Goal: Task Accomplishment & Management: Complete application form

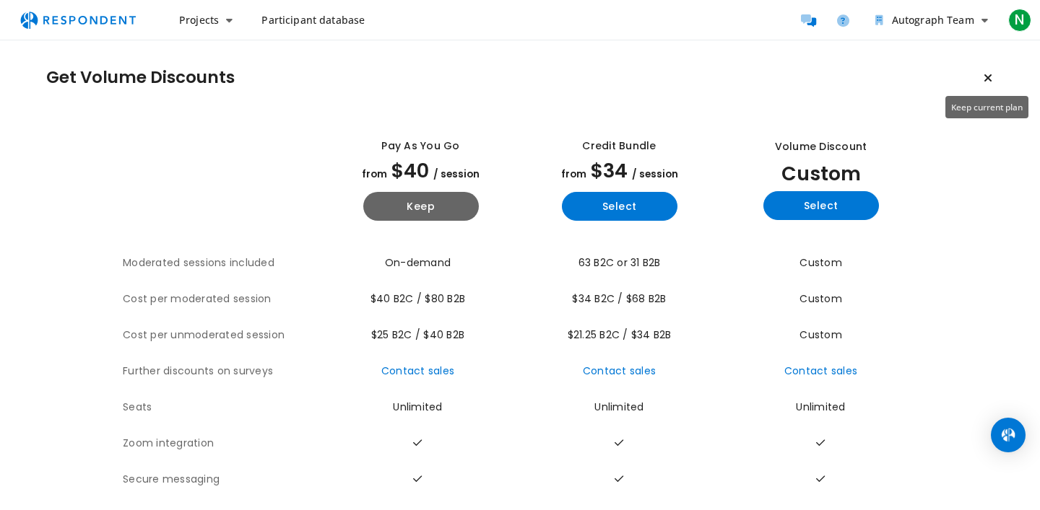
click at [991, 77] on icon "Keep current plan" at bounding box center [987, 78] width 9 height 12
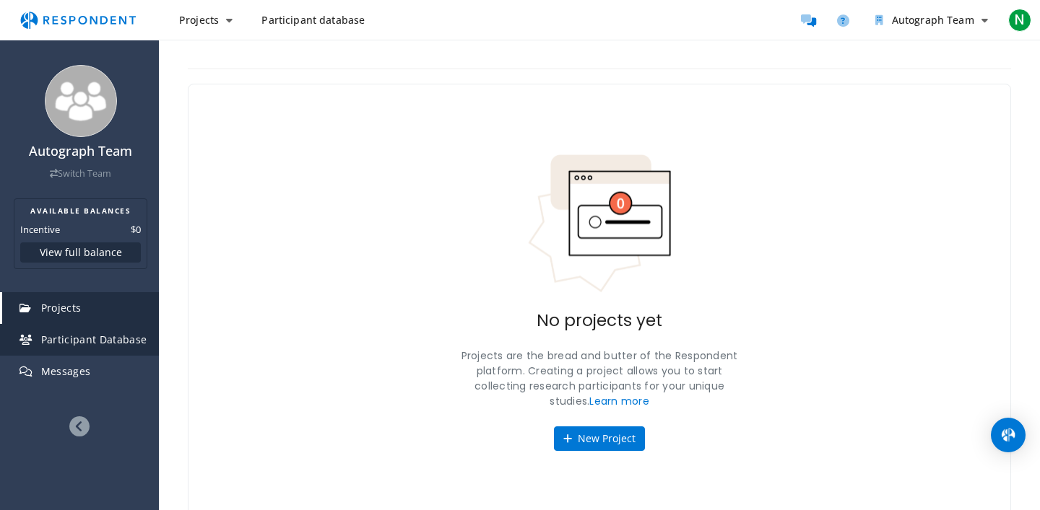
click at [109, 347] on link "Participant Database" at bounding box center [80, 340] width 157 height 32
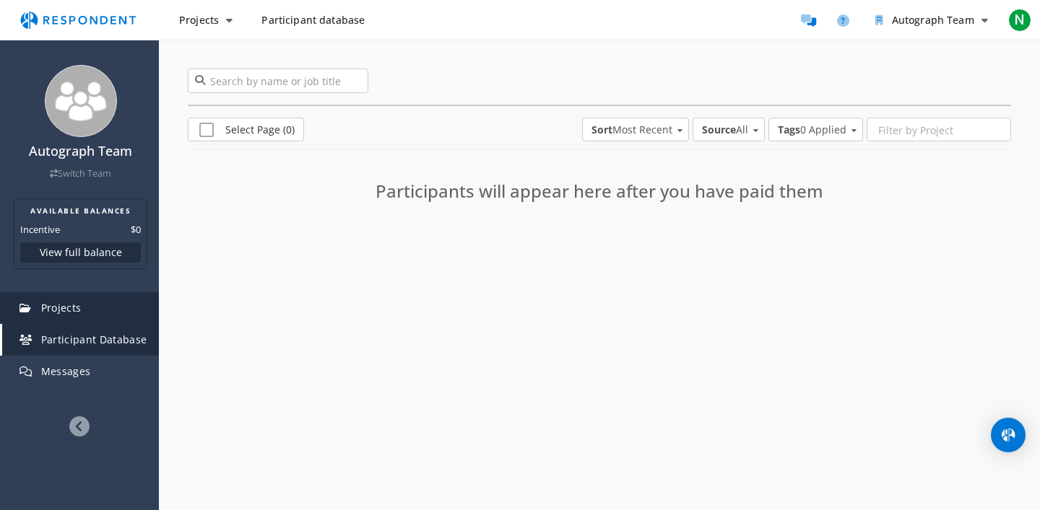
click at [74, 313] on span "Projects" at bounding box center [61, 308] width 40 height 14
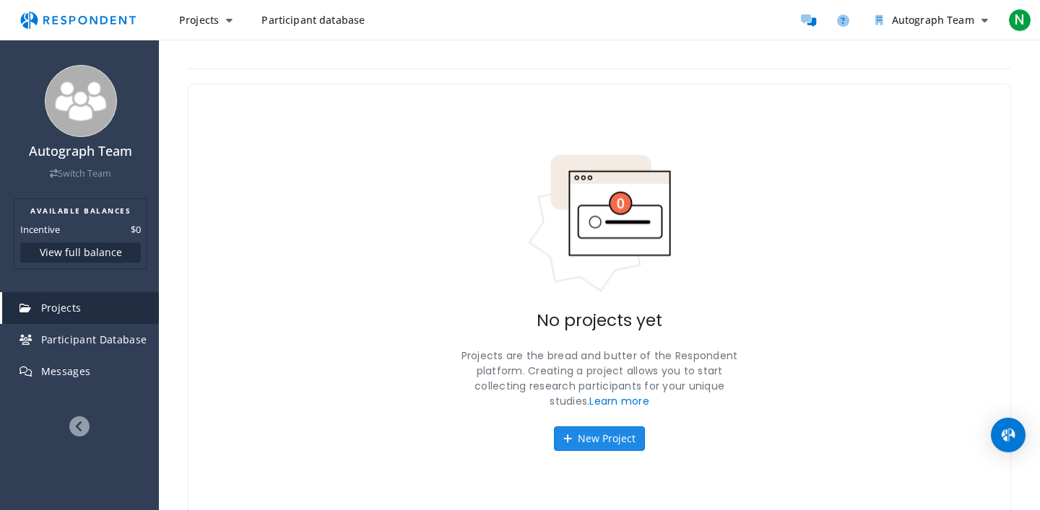
click at [580, 438] on button "New Project" at bounding box center [599, 439] width 91 height 25
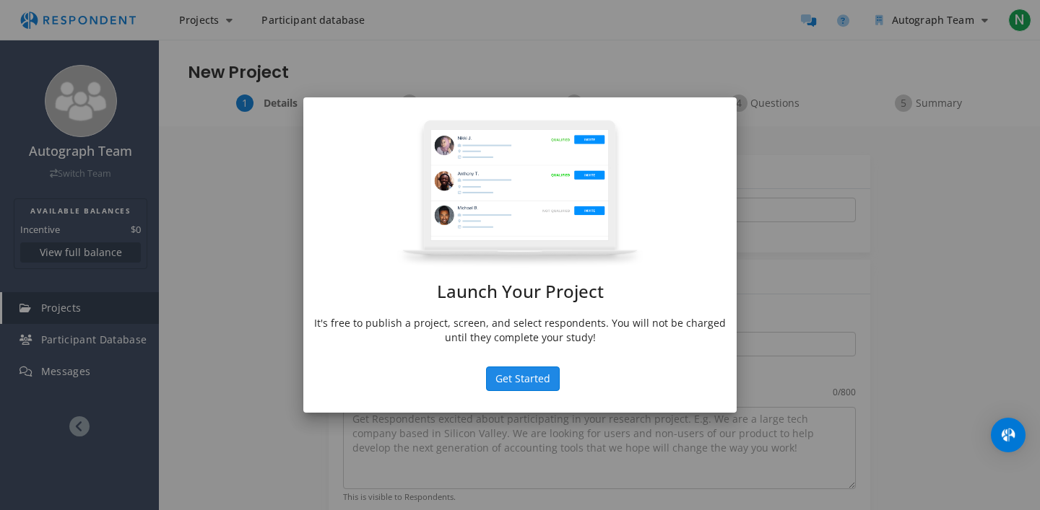
click at [513, 377] on button "Get Started" at bounding box center [523, 379] width 74 height 25
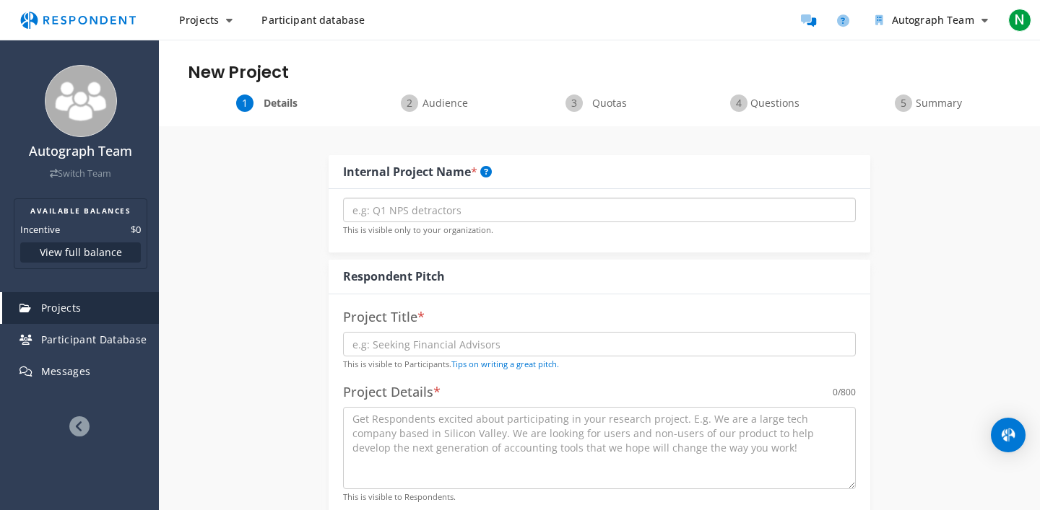
click at [473, 219] on input "text" at bounding box center [599, 210] width 513 height 25
type input "Q"
type input "C1 discussions"
type input "this is a test"
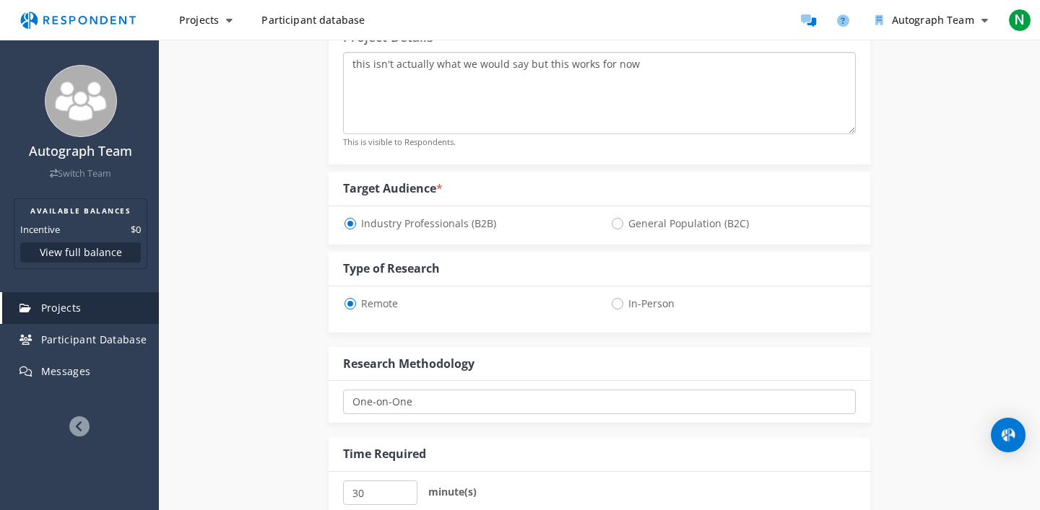
scroll to position [360, 0]
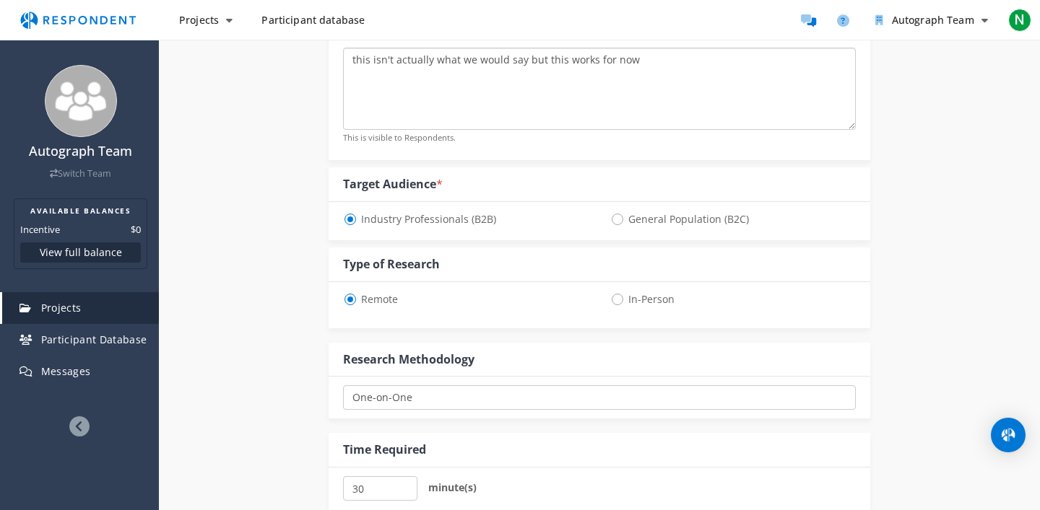
type textarea "this isn't actually what we would say but this works for now"
click at [624, 219] on span "General Population (B2C)" at bounding box center [679, 219] width 139 height 17
click at [620, 219] on input "General Population (B2C)" at bounding box center [614, 218] width 9 height 9
radio input "true"
select select "number:125"
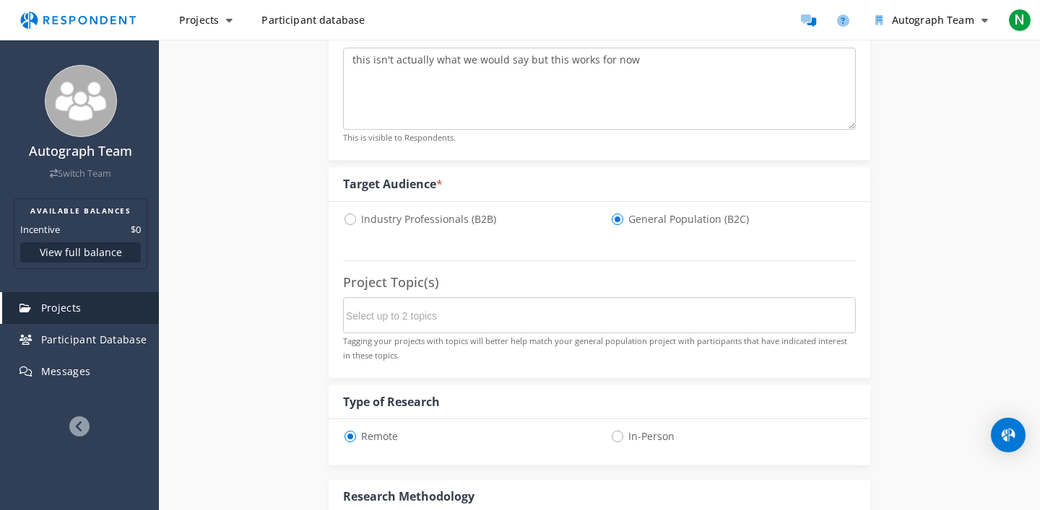
scroll to position [0, 0]
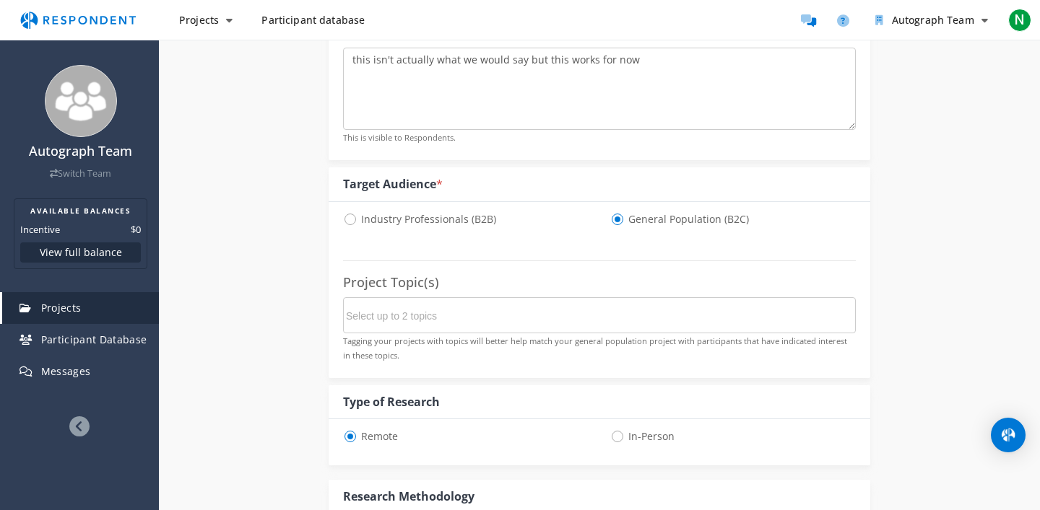
click at [660, 362] on fieldset "Project Topic(s) Tagging your projects with topics will better help match your …" at bounding box center [599, 301] width 513 height 138
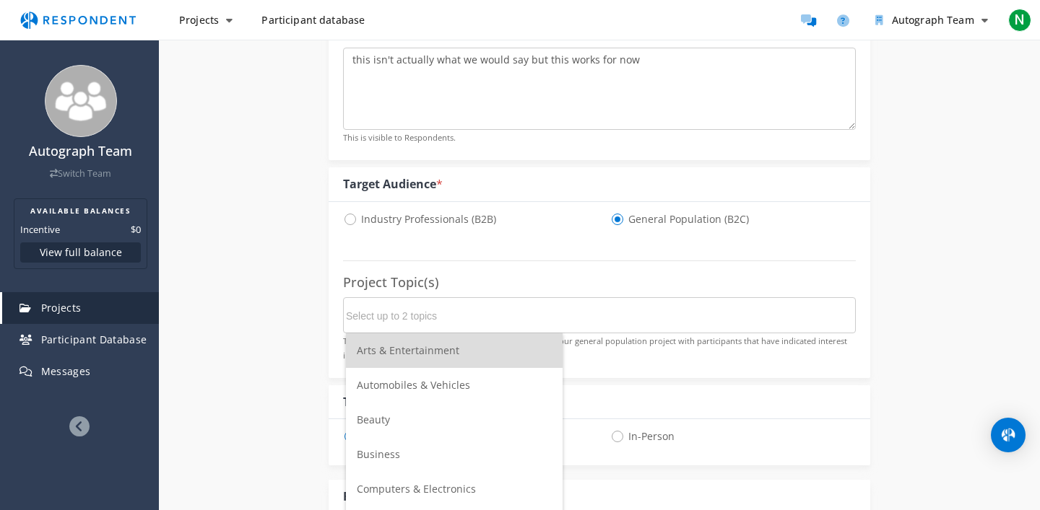
scroll to position [0, 0]
click at [553, 307] on input "Select up to 2 topics" at bounding box center [454, 316] width 217 height 25
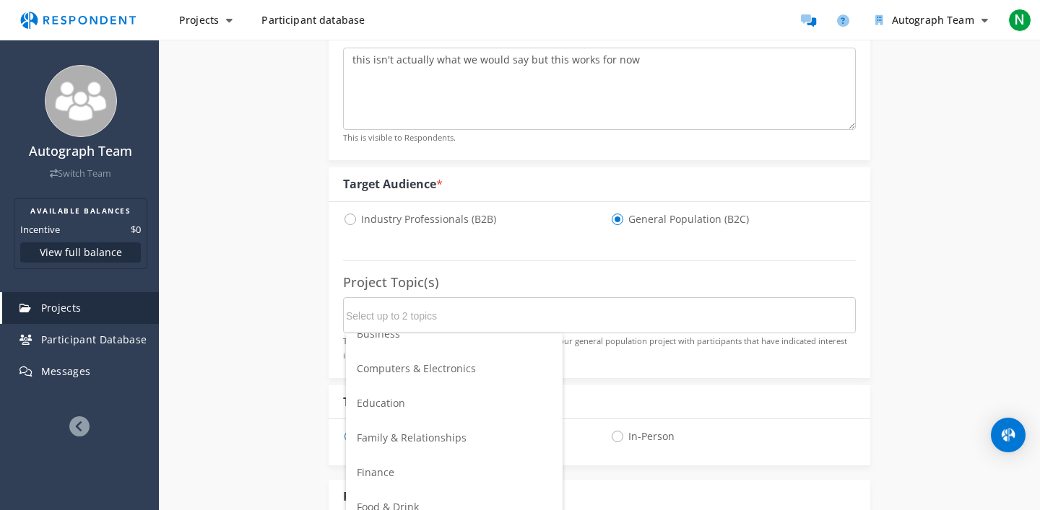
scroll to position [126, 0]
click at [453, 429] on span "Family & Relationships" at bounding box center [412, 432] width 110 height 14
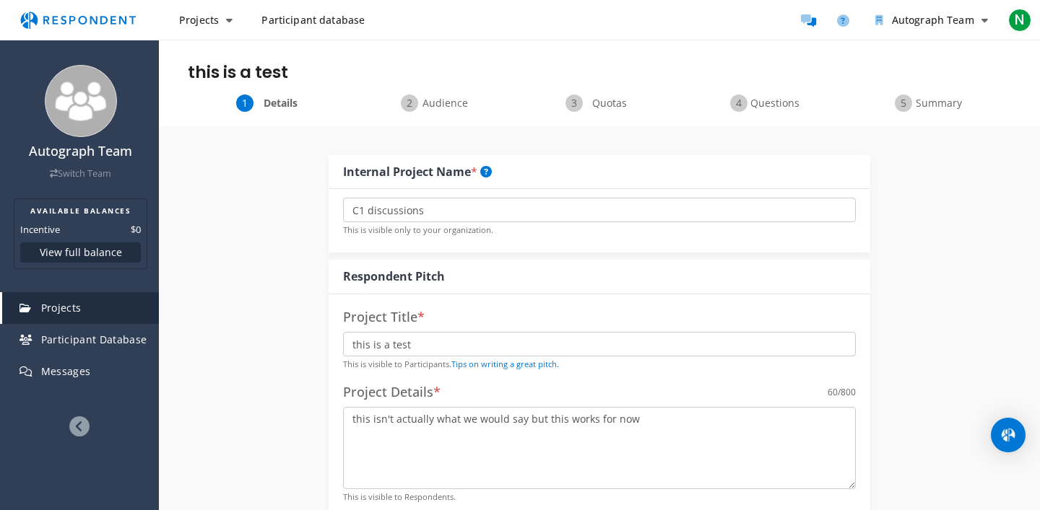
scroll to position [360, 0]
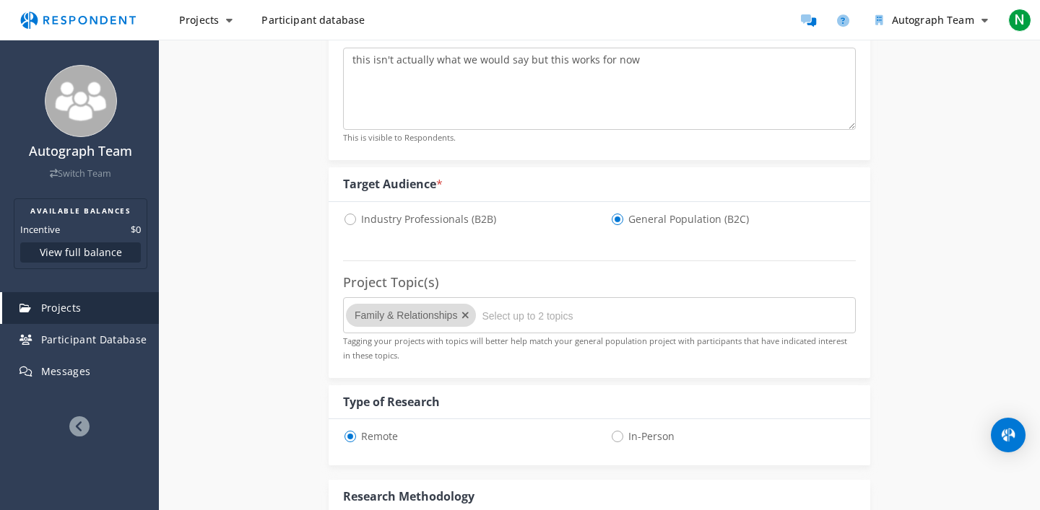
click at [757, 398] on div "Type of Research" at bounding box center [600, 403] width 542 height 35
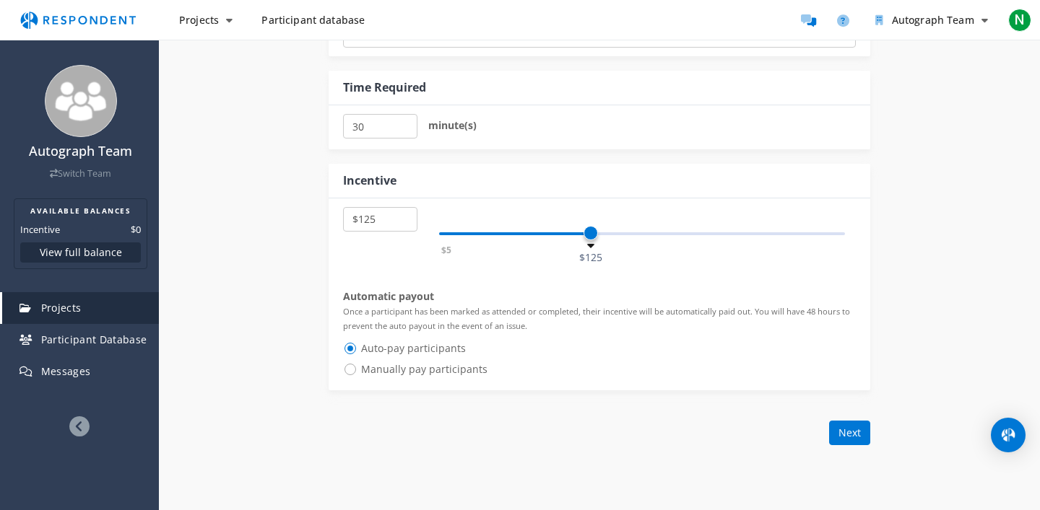
scroll to position [862, 0]
click at [839, 434] on button "Next" at bounding box center [849, 431] width 41 height 25
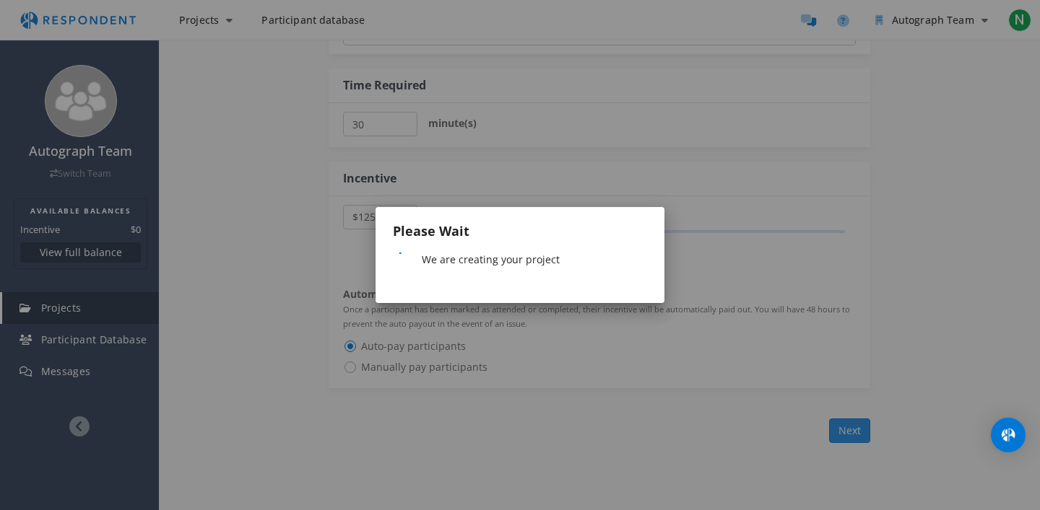
scroll to position [0, 0]
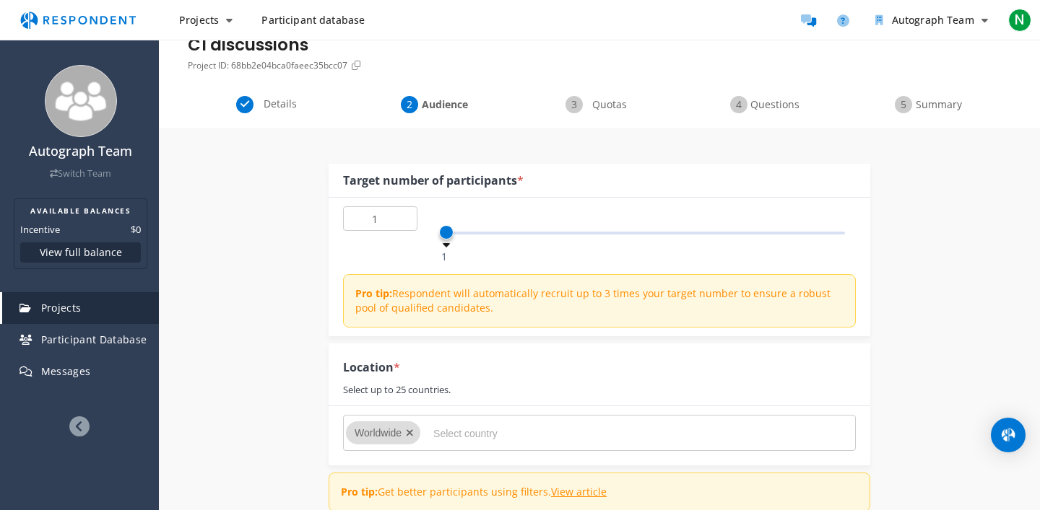
scroll to position [69, 0]
type input "5"
drag, startPoint x: 448, startPoint y: 230, endPoint x: 479, endPoint y: 234, distance: 31.3
click at [479, 234] on span at bounding box center [478, 231] width 14 height 14
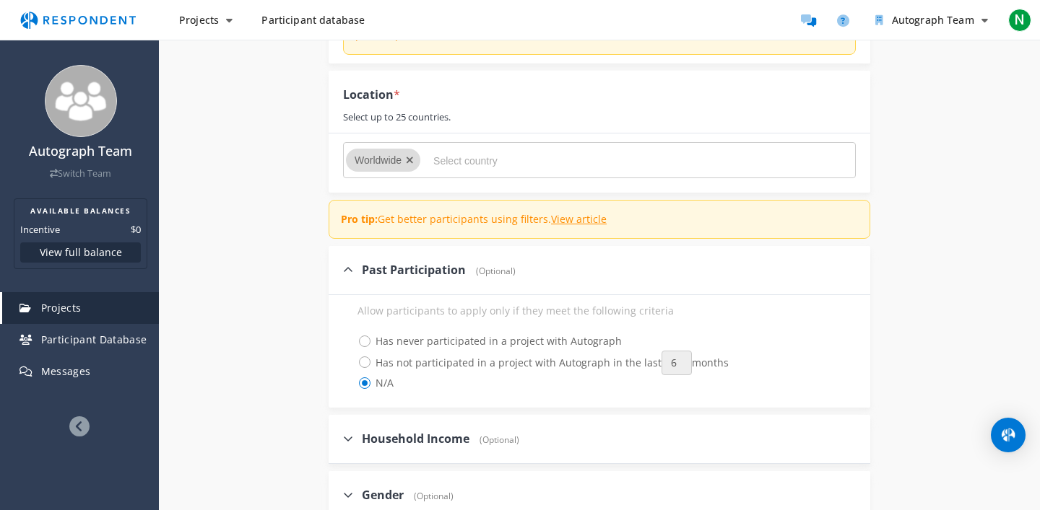
scroll to position [343, 0]
click at [365, 337] on span "Has never participated in a project with Autograph" at bounding box center [489, 339] width 264 height 17
click at [352, 337] on input "Has never participated in a project with Autograph" at bounding box center [347, 338] width 9 height 9
radio input "true"
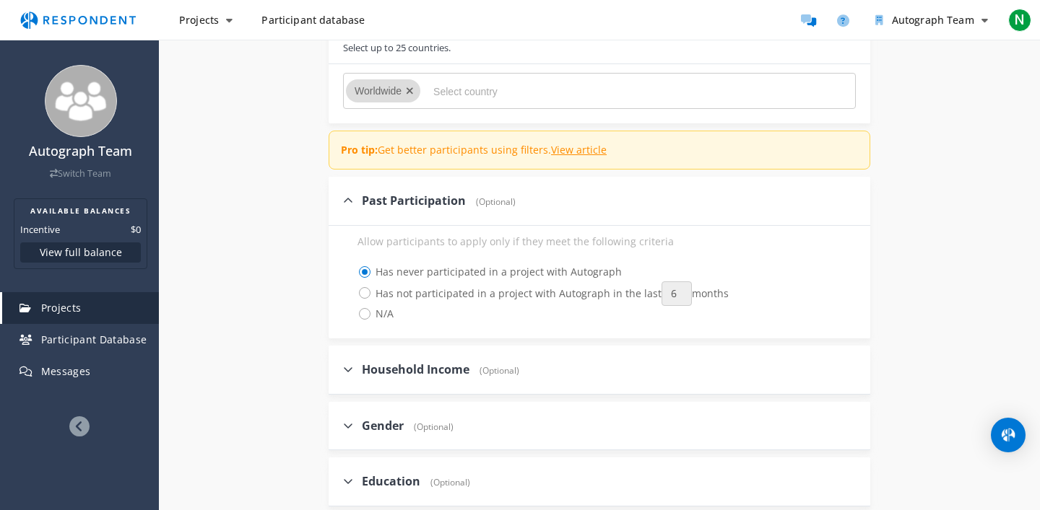
scroll to position [424, 0]
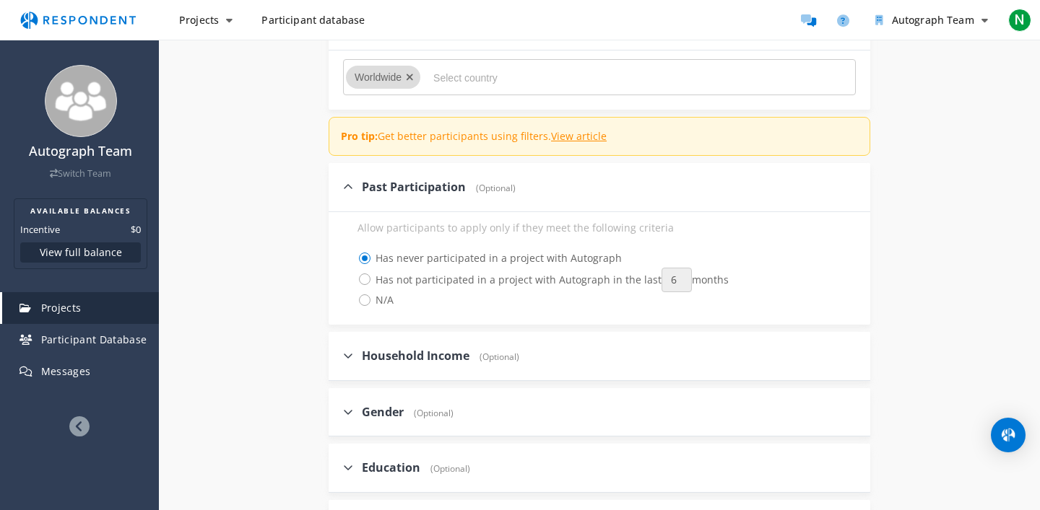
click at [345, 353] on icon at bounding box center [348, 356] width 10 height 12
click at [338, 353] on input "Household Income (Optional)" at bounding box center [333, 355] width 9 height 9
checkbox input "true"
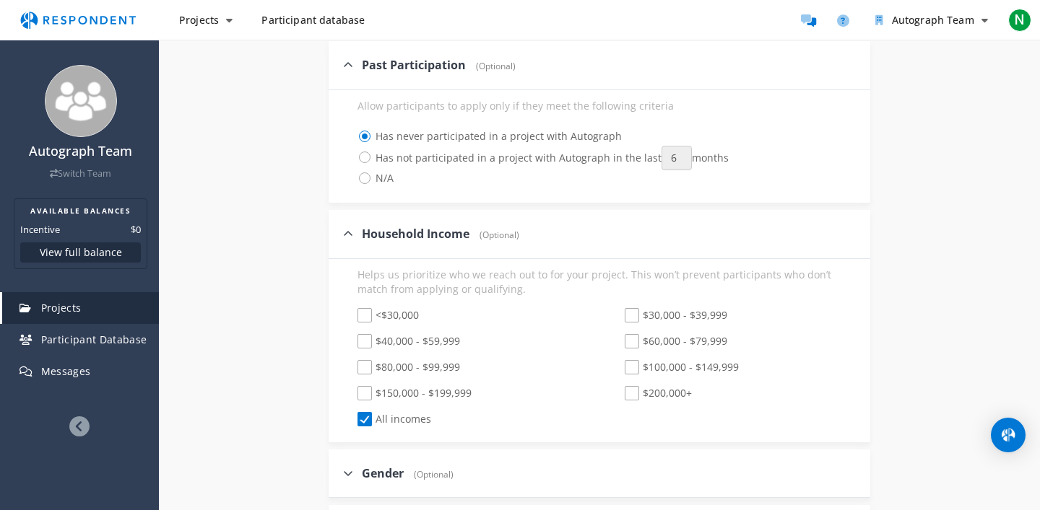
scroll to position [575, 0]
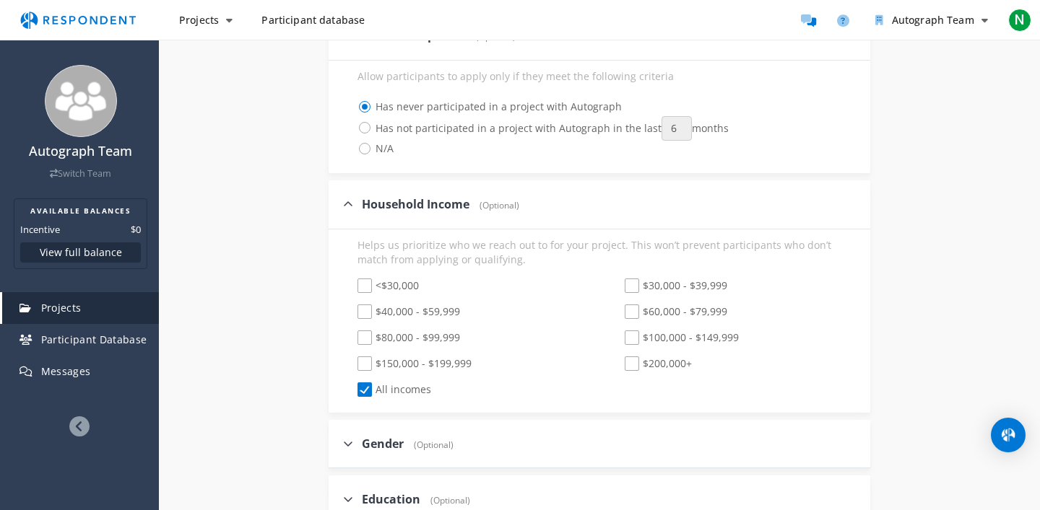
click at [634, 336] on span "$100,000 - $149,999" at bounding box center [682, 339] width 114 height 17
click at [620, 336] on input "$100,000 - $149,999" at bounding box center [614, 338] width 9 height 9
checkbox input "true"
checkbox input "false"
click at [629, 360] on span "$200,000+" at bounding box center [658, 365] width 67 height 17
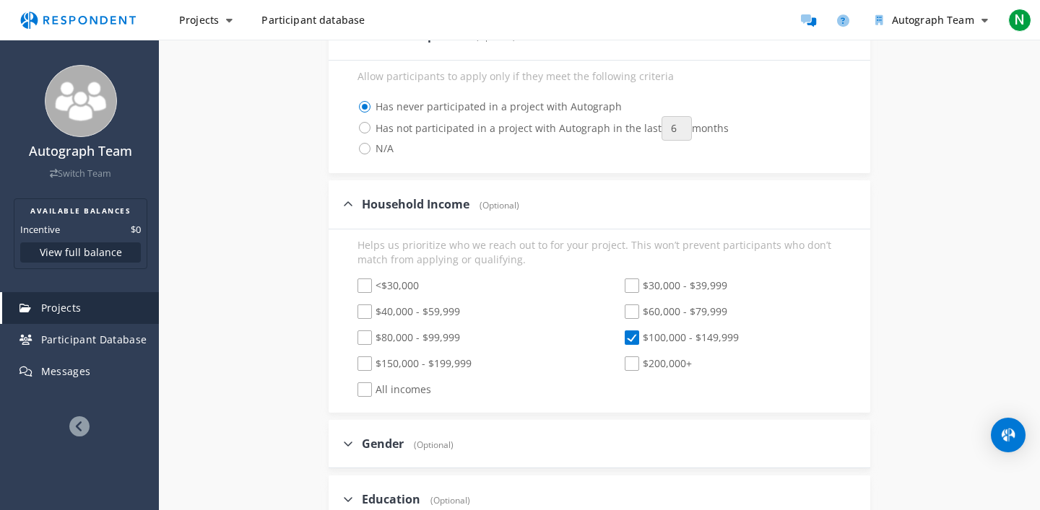
click at [620, 360] on input "$200,000+" at bounding box center [614, 364] width 9 height 9
checkbox input "true"
click at [374, 362] on span "$150,000 - $199,999" at bounding box center [414, 365] width 114 height 17
click at [352, 362] on input "$150,000 - $199,999" at bounding box center [347, 364] width 9 height 9
checkbox input "true"
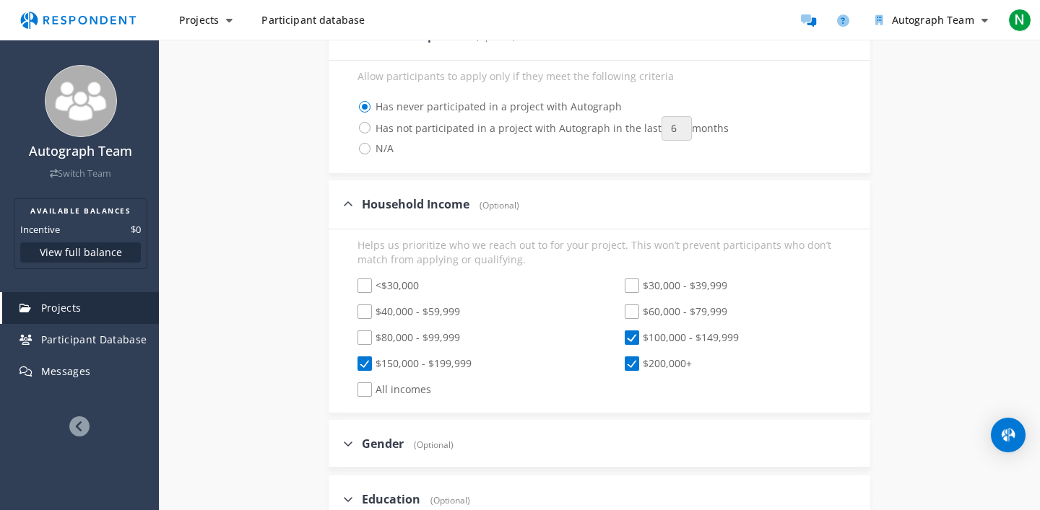
click at [347, 443] on icon at bounding box center [348, 444] width 10 height 12
click at [338, 443] on input "Gender (Optional)" at bounding box center [333, 443] width 9 height 9
checkbox input "true"
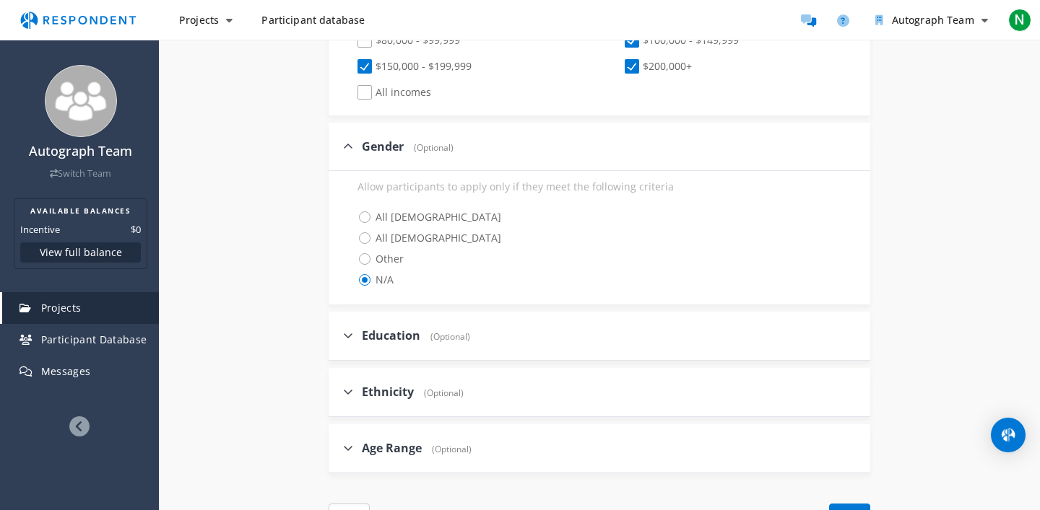
scroll to position [888, 0]
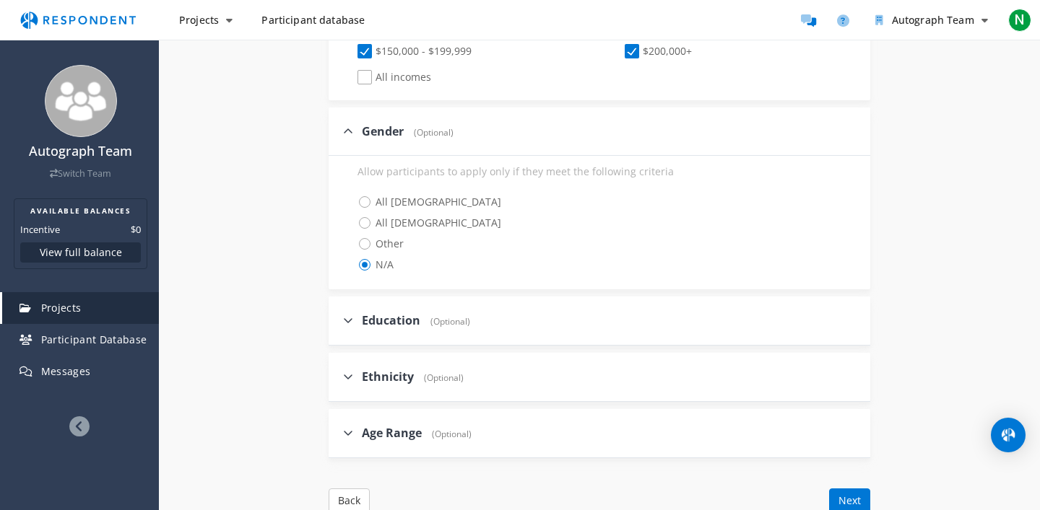
click at [349, 433] on icon at bounding box center [348, 433] width 10 height 12
click at [338, 433] on input "Age Range (Optional)" at bounding box center [333, 432] width 9 height 9
checkbox input "true"
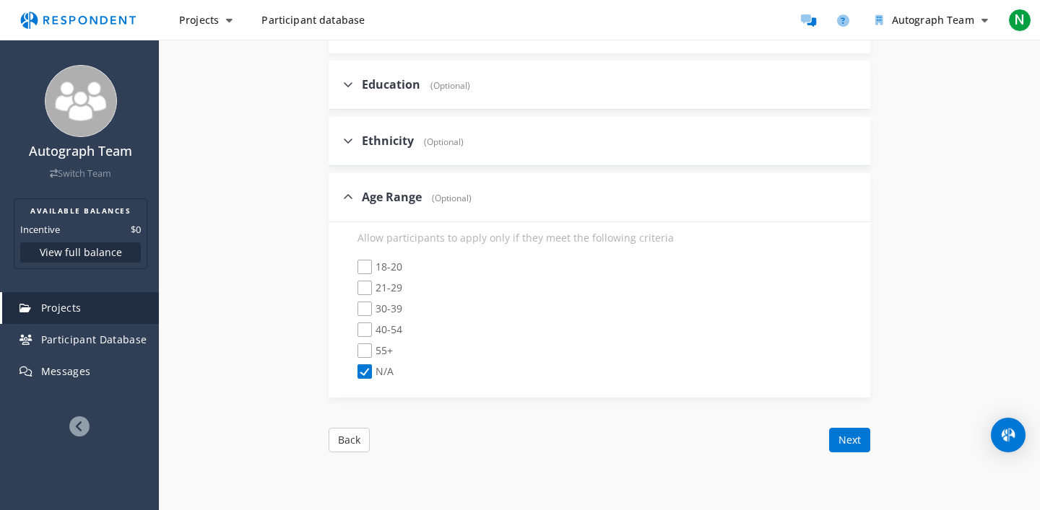
scroll to position [1126, 0]
click at [369, 324] on span "40-54" at bounding box center [379, 329] width 45 height 17
click at [352, 324] on input "40-54" at bounding box center [347, 327] width 9 height 9
checkbox input "true"
checkbox input "false"
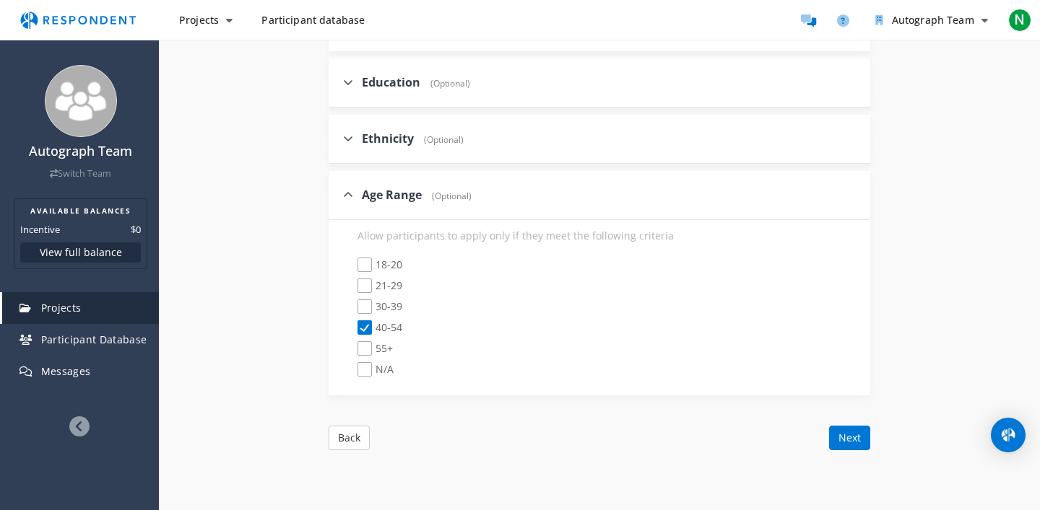
click at [364, 305] on span "30-39" at bounding box center [379, 308] width 45 height 17
click at [352, 305] on input "30-39" at bounding box center [347, 307] width 9 height 9
checkbox input "true"
click at [839, 438] on button "Next" at bounding box center [849, 438] width 41 height 25
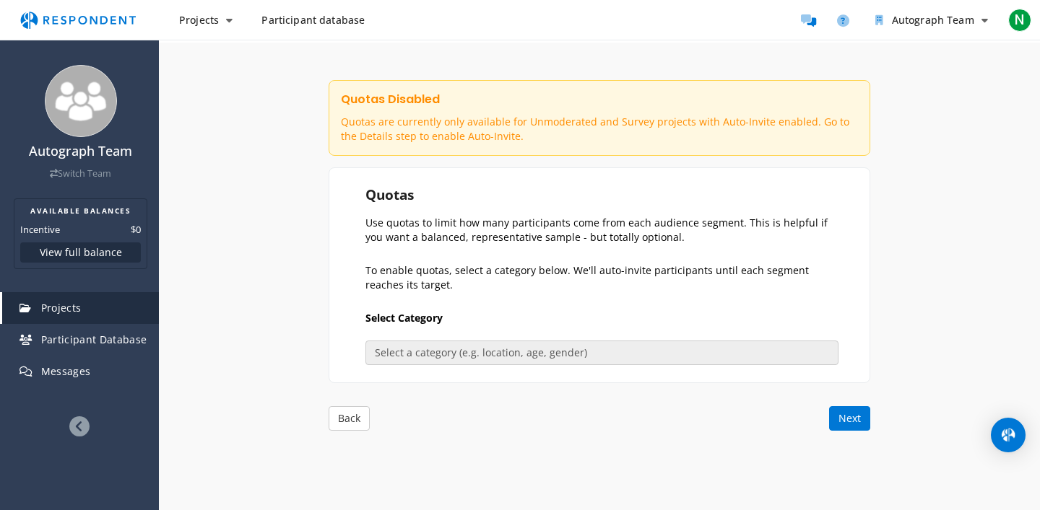
scroll to position [165, 0]
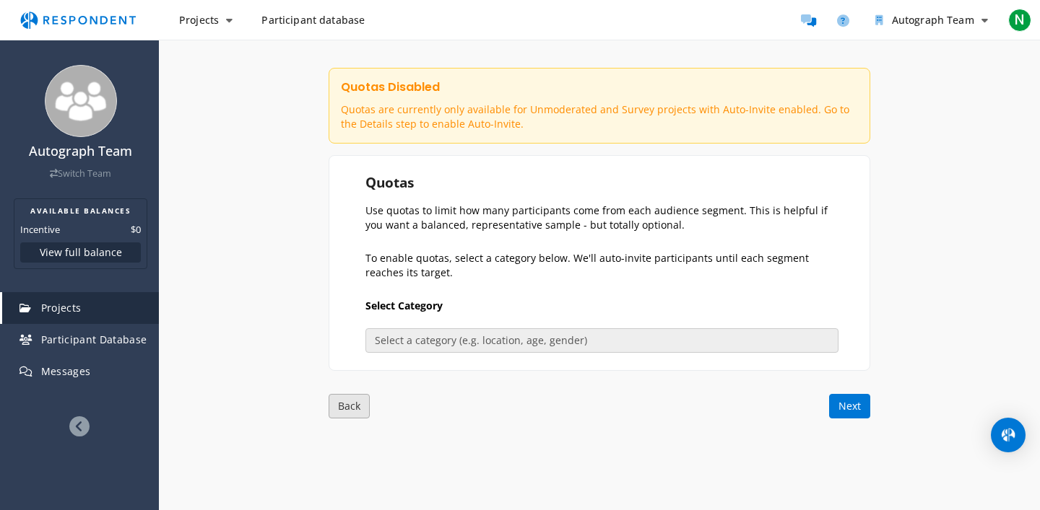
click at [360, 410] on button "Back" at bounding box center [349, 406] width 41 height 25
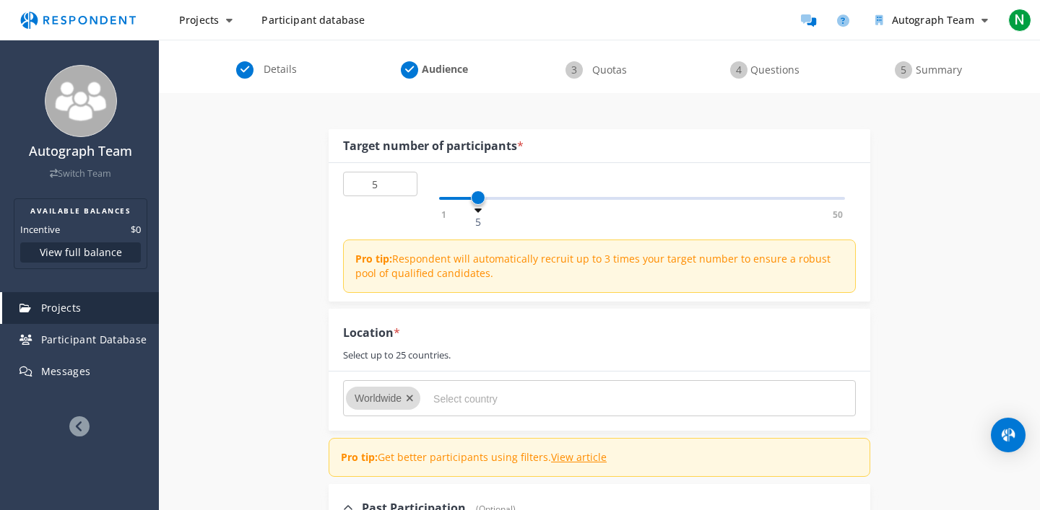
scroll to position [0, 0]
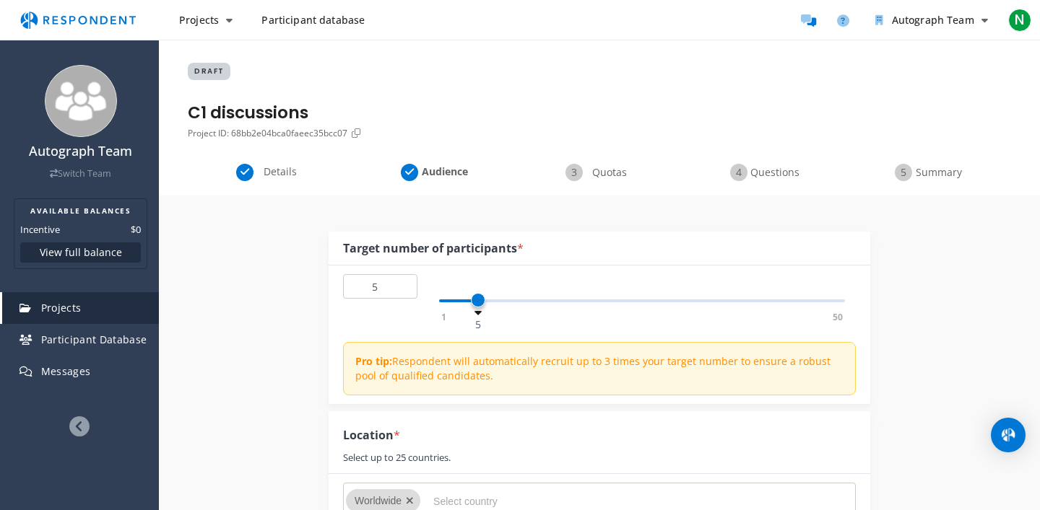
click at [263, 173] on span "Details" at bounding box center [280, 172] width 48 height 14
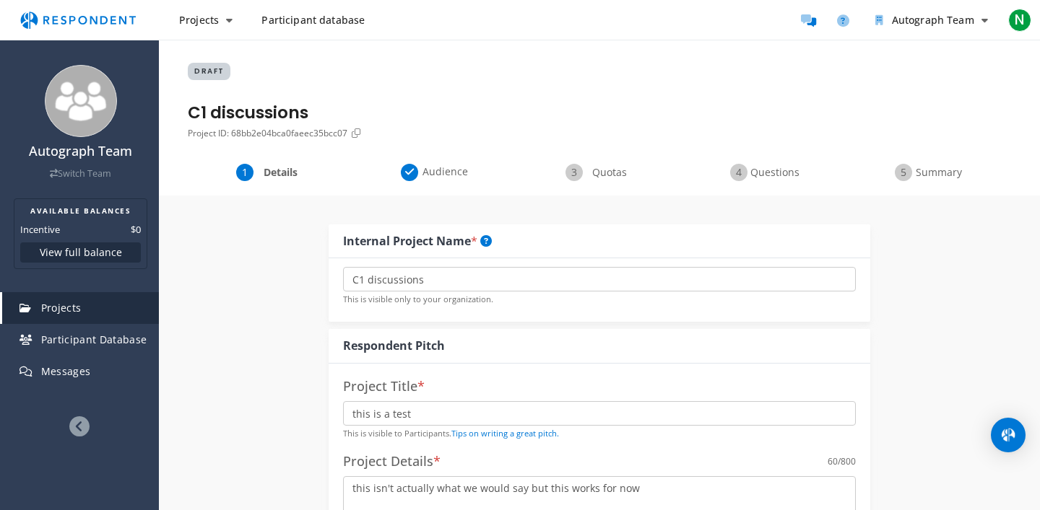
click at [591, 173] on span "Quotas" at bounding box center [610, 172] width 48 height 14
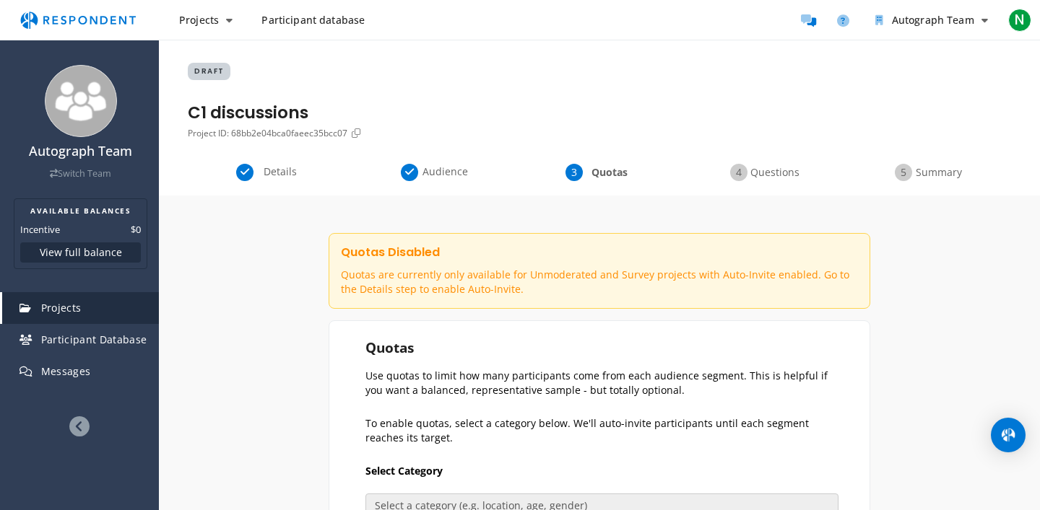
click at [240, 166] on div "Details" at bounding box center [270, 172] width 165 height 17
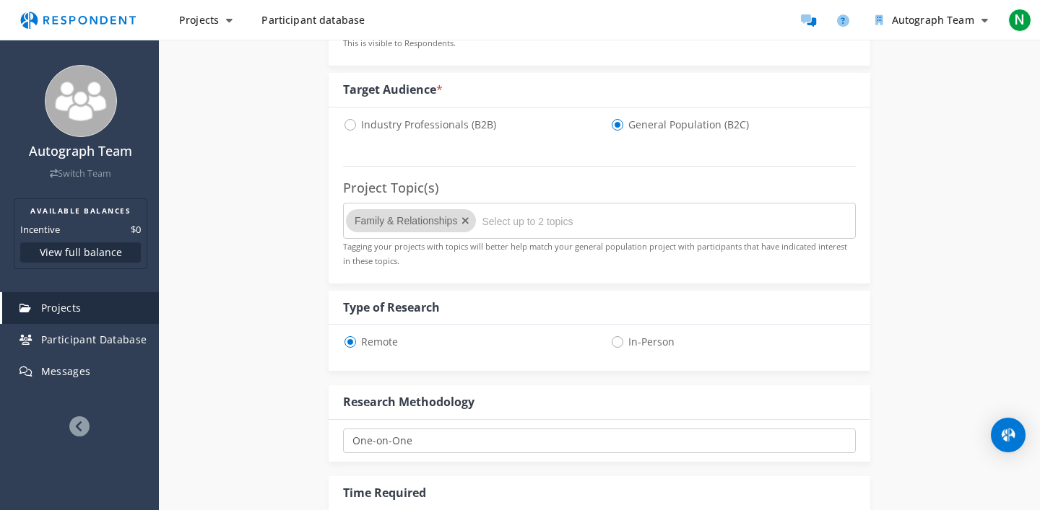
scroll to position [546, 0]
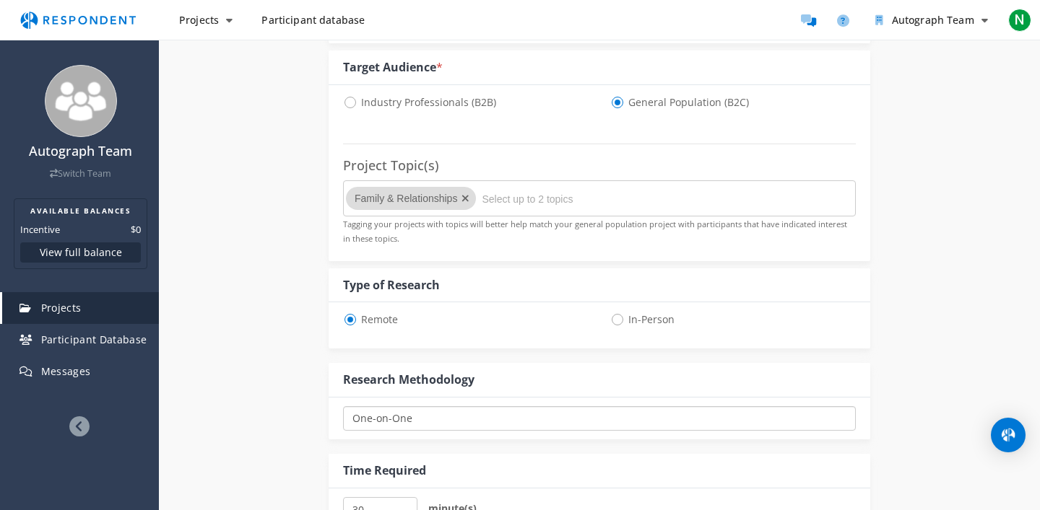
click at [410, 413] on select "One-on-One Focus Group Unmoderated Study Survey Diary Study" at bounding box center [599, 419] width 513 height 25
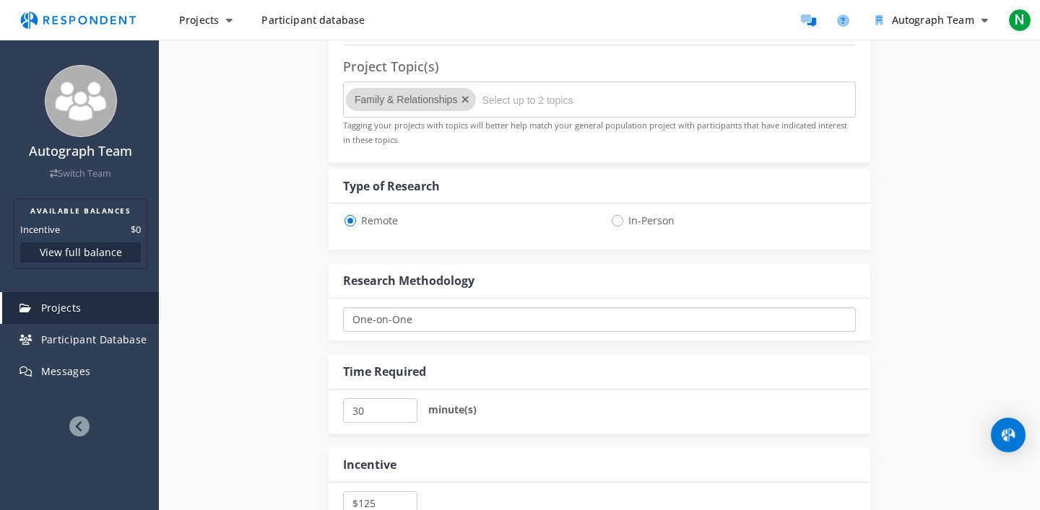
scroll to position [724, 0]
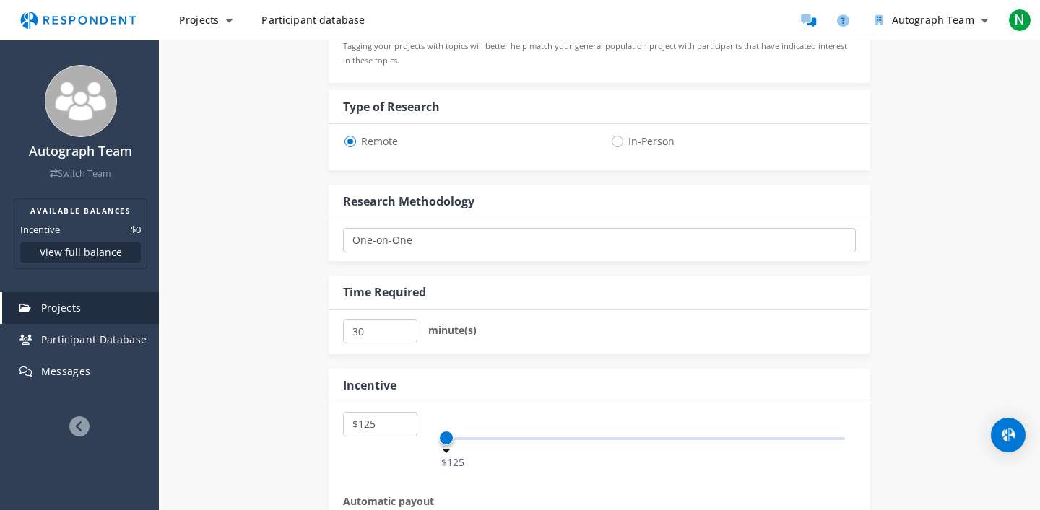
click at [362, 336] on input "30" at bounding box center [380, 331] width 74 height 25
click at [297, 361] on div "Internal Project Name * C1 discussions This is visible only to your organizatio…" at bounding box center [599, 72] width 845 height 1202
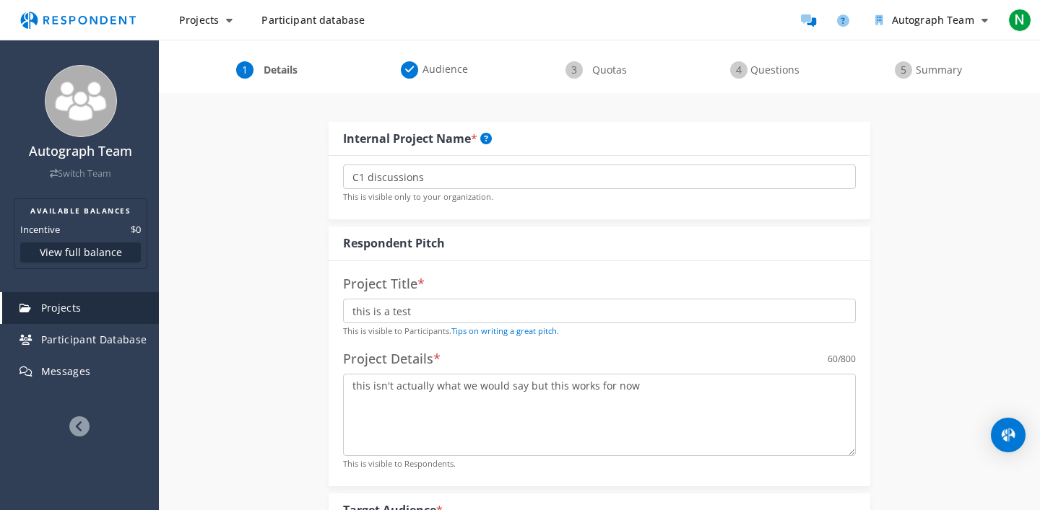
scroll to position [0, 0]
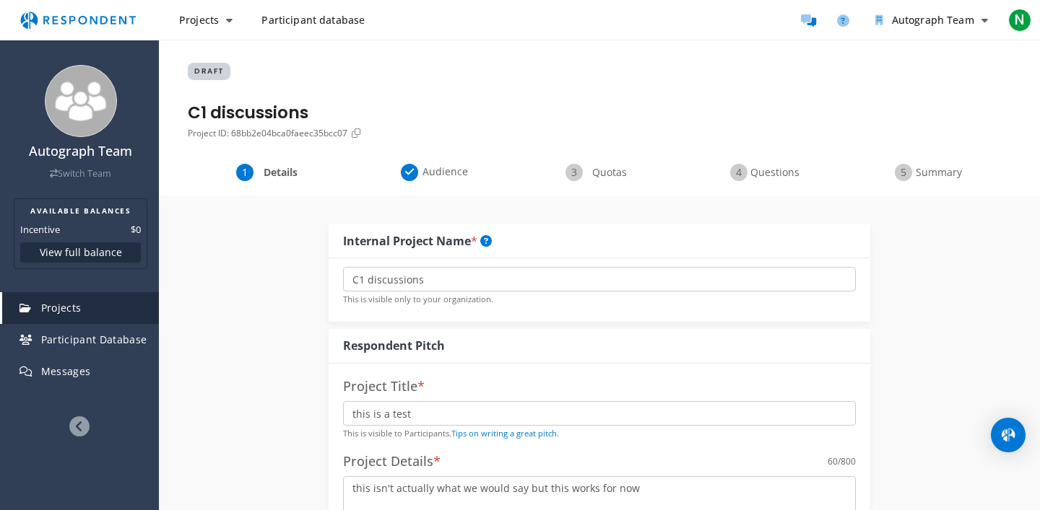
click at [588, 181] on div "Quotas" at bounding box center [599, 172] width 165 height 17
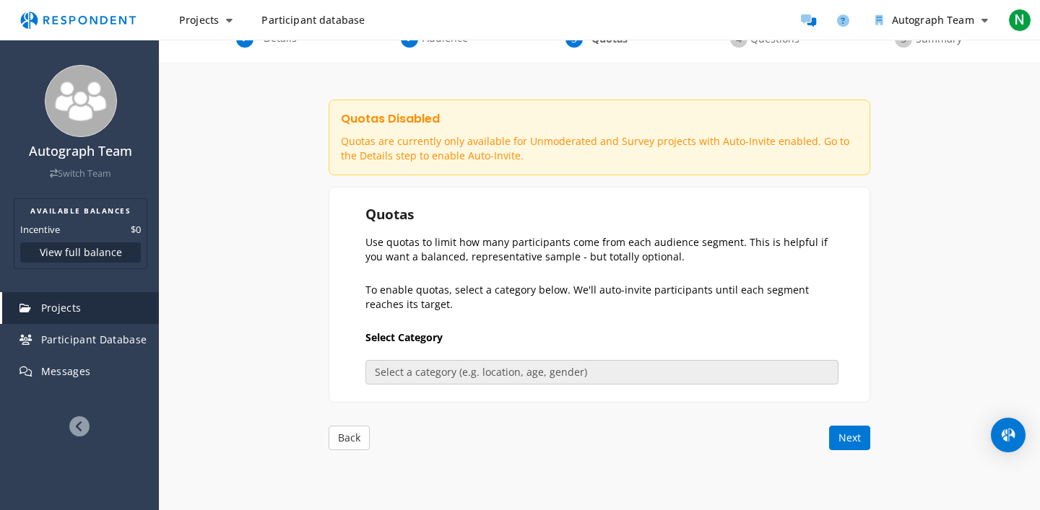
scroll to position [295, 0]
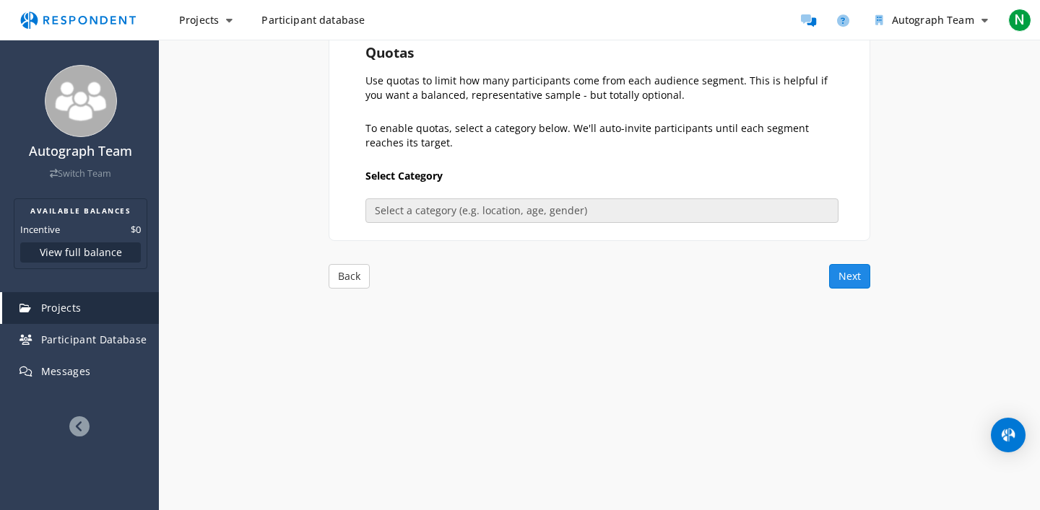
click at [846, 269] on button "Next" at bounding box center [849, 276] width 41 height 25
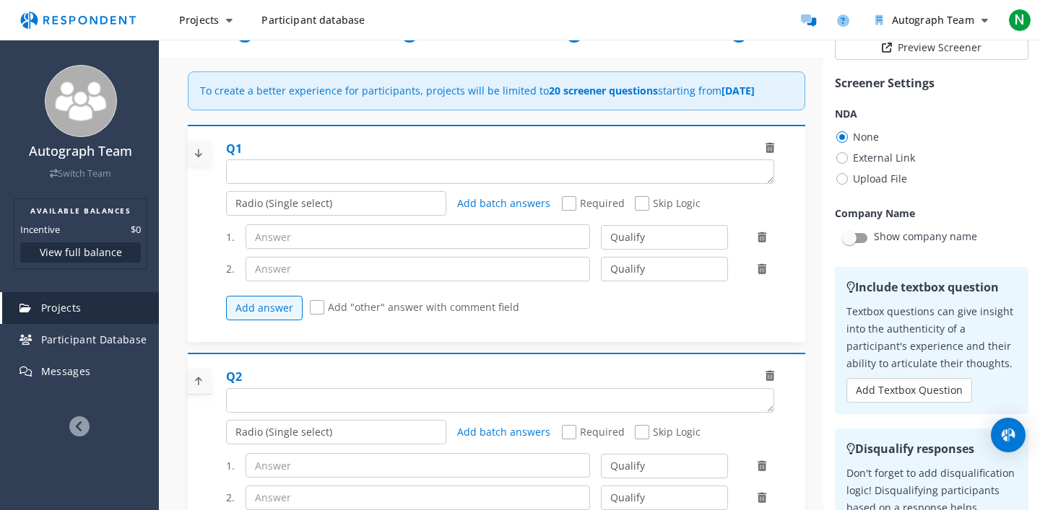
scroll to position [104, 0]
